Goal: Navigation & Orientation: Find specific page/section

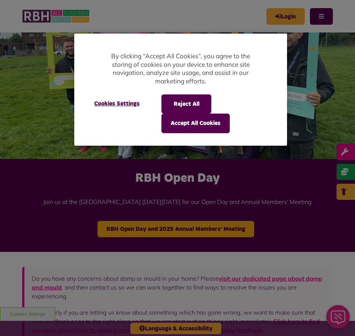
scroll to position [16, 0]
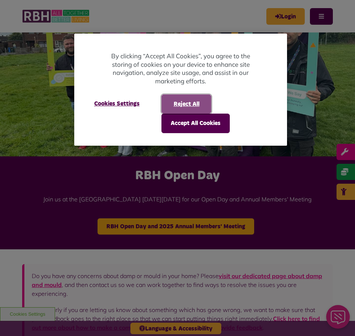
drag, startPoint x: 189, startPoint y: 101, endPoint x: 188, endPoint y: 109, distance: 8.6
click at [189, 101] on button "Reject All" at bounding box center [186, 104] width 50 height 19
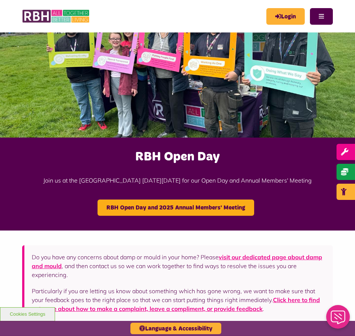
scroll to position [0, 0]
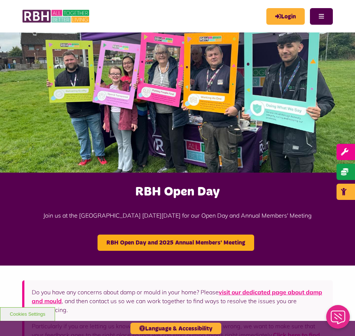
click at [322, 27] on div "MyRBH About Us Contact Us Menu" at bounding box center [177, 16] width 311 height 32
click at [322, 19] on button "Menu" at bounding box center [321, 16] width 23 height 17
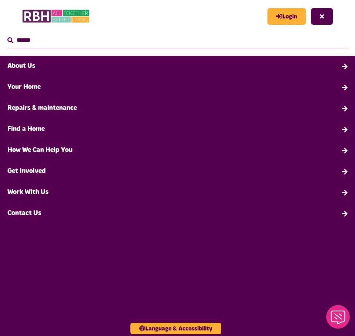
click at [52, 70] on link "About Us" at bounding box center [177, 66] width 355 height 21
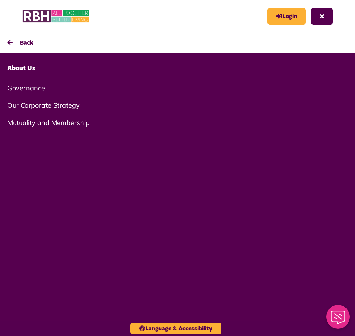
click at [30, 71] on link "About Us" at bounding box center [177, 68] width 355 height 21
